Goal: Information Seeking & Learning: Find specific fact

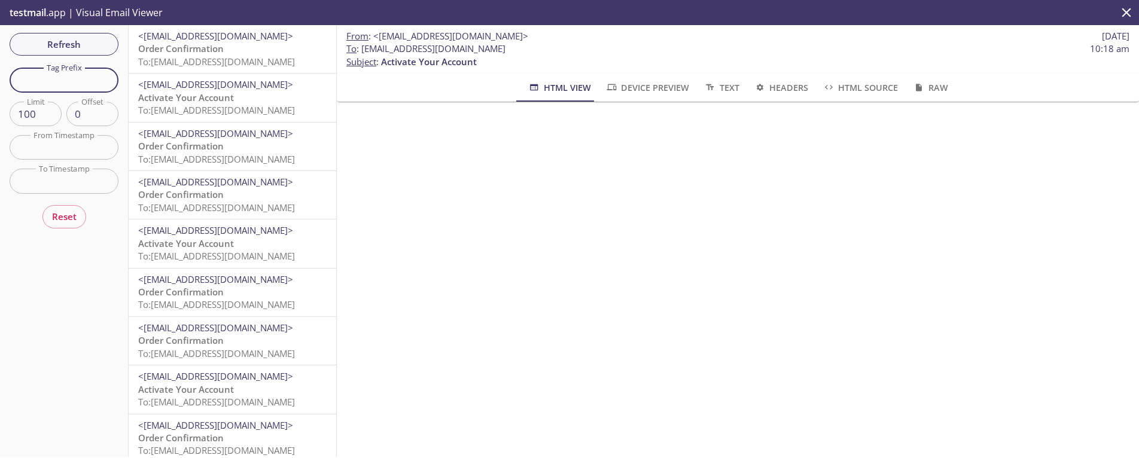
click at [104, 82] on input "text" at bounding box center [64, 80] width 109 height 25
click at [105, 80] on input "text" at bounding box center [64, 80] width 109 height 25
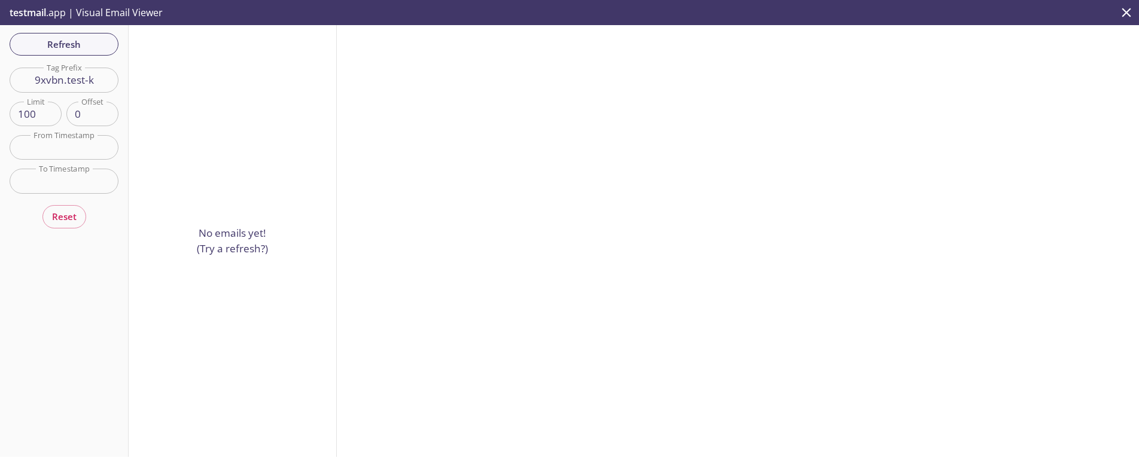
click at [65, 78] on input "9xvbn.test-k" at bounding box center [64, 80] width 109 height 25
click at [65, 38] on span "Refresh" at bounding box center [64, 45] width 90 height 16
drag, startPoint x: 58, startPoint y: 77, endPoint x: -7, endPoint y: 79, distance: 65.3
click at [0, 79] on html ".cls-1 { fill: #6d5ca8; } .cls-2 { fill: #3fc191; } .cls-3 { fill: #3b4752; } .…" at bounding box center [569, 229] width 1139 height 458
type input "test-k"
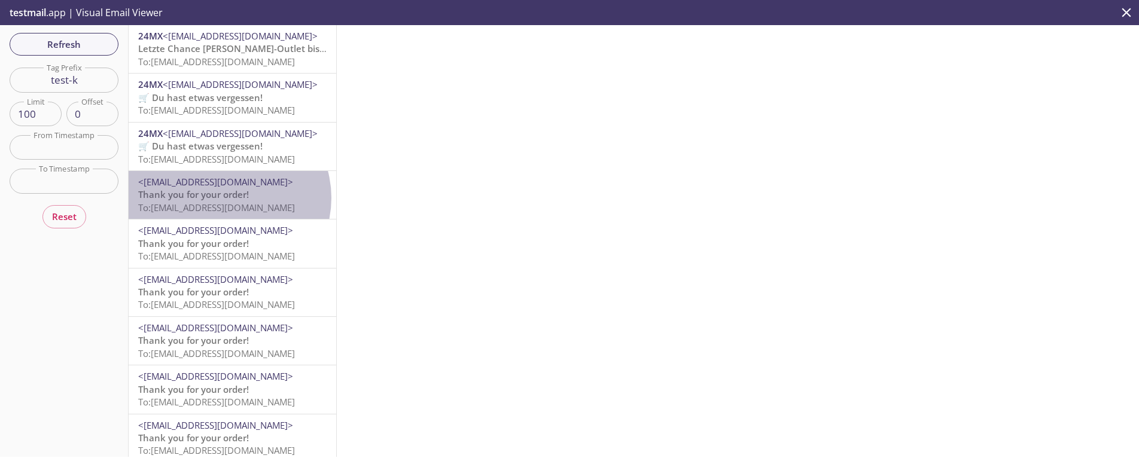
click at [226, 198] on span "Thank you for your order!" at bounding box center [193, 194] width 111 height 12
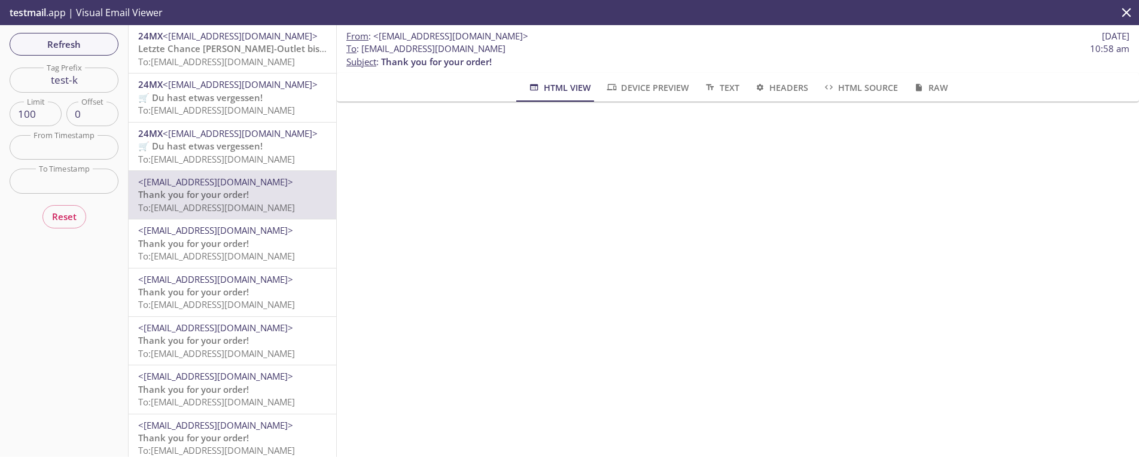
drag, startPoint x: 363, startPoint y: 45, endPoint x: 499, endPoint y: 48, distance: 135.9
click at [499, 48] on span "To : [EMAIL_ADDRESS][DOMAIN_NAME] 10:58 am" at bounding box center [737, 48] width 783 height 13
copy span "[EMAIL_ADDRESS][DOMAIN_NAME]"
